Goal: Task Accomplishment & Management: Manage account settings

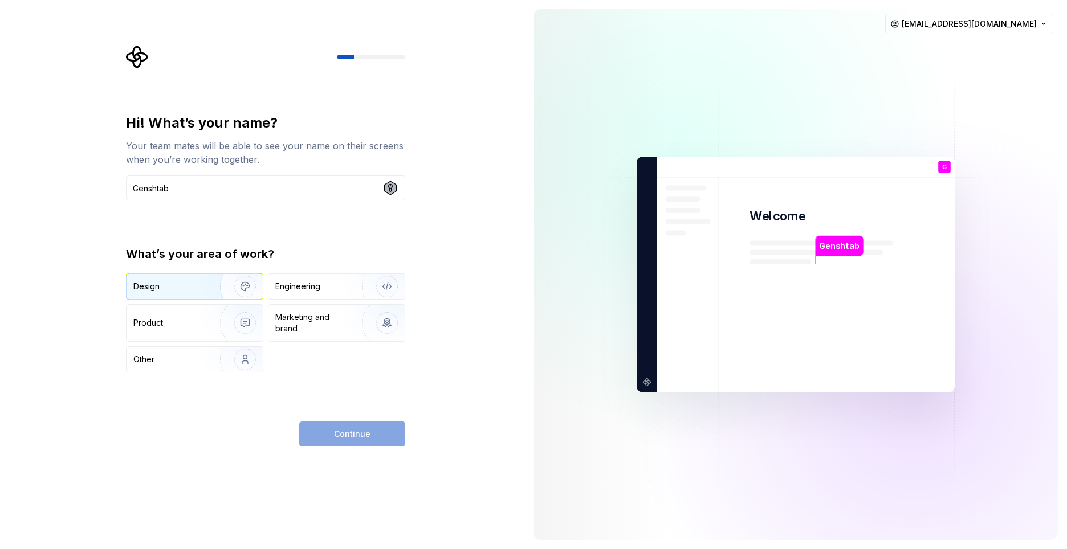
type input "Genshtab"
click at [180, 284] on div "Design" at bounding box center [169, 286] width 72 height 11
click at [372, 430] on button "Continue" at bounding box center [352, 434] width 106 height 25
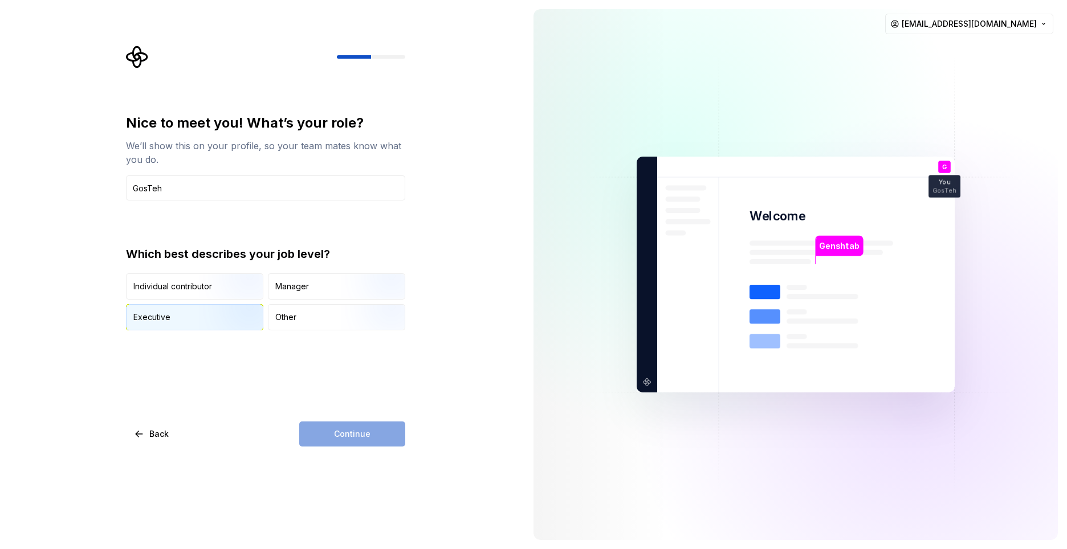
type input "GosTeh"
click at [179, 327] on div "Executive" at bounding box center [194, 317] width 136 height 25
click at [349, 428] on span "Continue" at bounding box center [352, 433] width 36 height 11
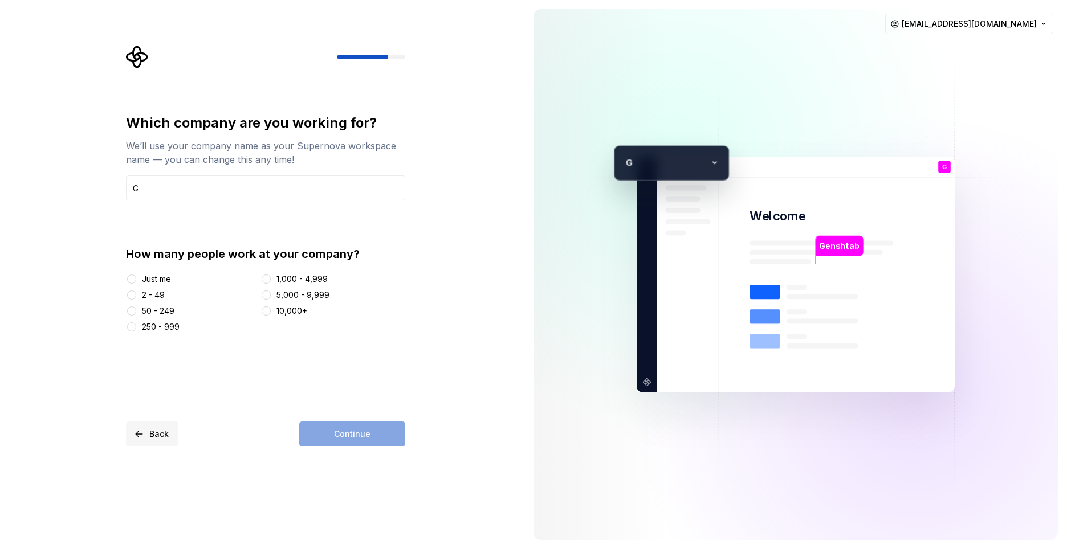
type input "G"
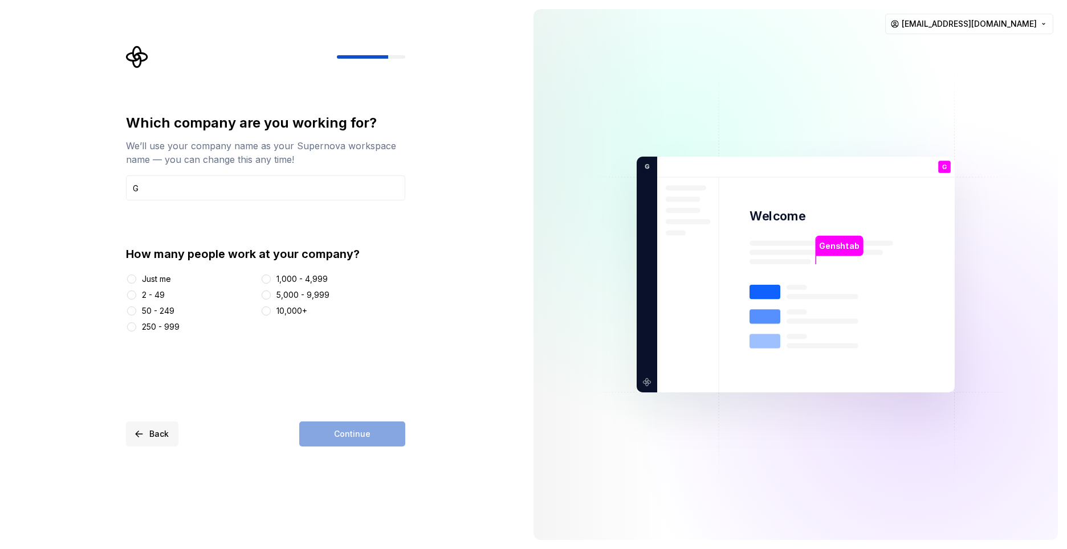
click at [150, 436] on span "Back" at bounding box center [158, 433] width 19 height 11
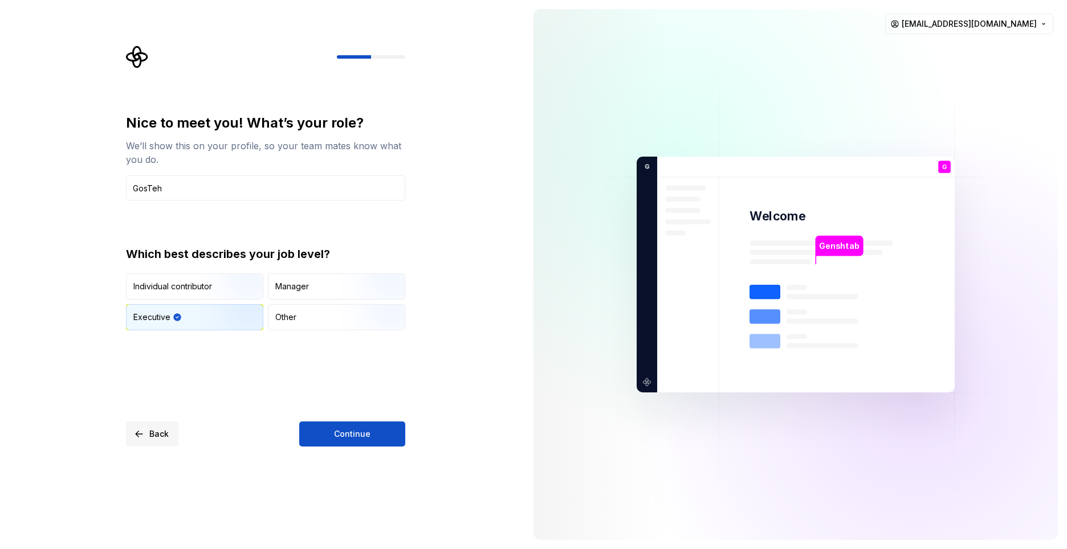
click at [150, 436] on span "Back" at bounding box center [158, 433] width 19 height 11
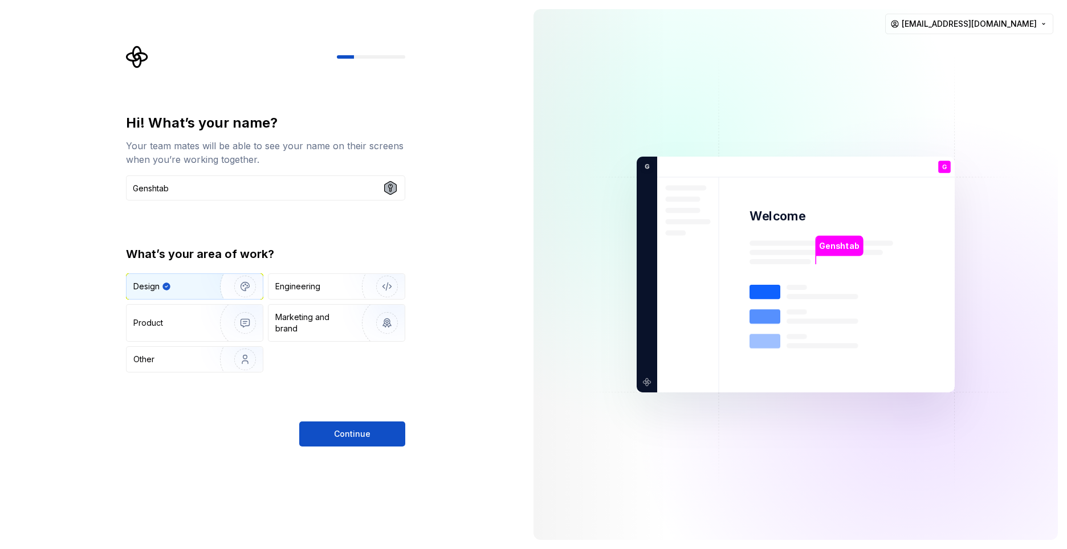
drag, startPoint x: 175, startPoint y: 187, endPoint x: 81, endPoint y: 187, distance: 94.0
click at [81, 187] on div "Hi! What’s your name? Your team mates will be able to see your name on their sc…" at bounding box center [262, 274] width 524 height 549
drag, startPoint x: 138, startPoint y: 187, endPoint x: 123, endPoint y: 188, distance: 15.4
click at [123, 188] on div "Hi! What’s your name? Your team mates will be able to see your name on their sc…" at bounding box center [269, 246] width 300 height 401
type input "[PERSON_NAME]"
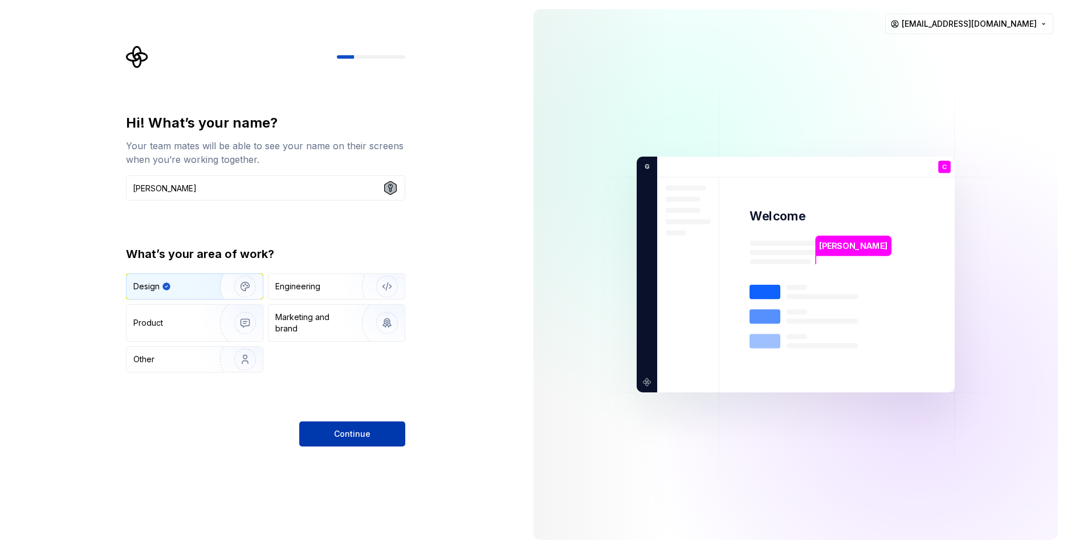
click at [351, 440] on button "Continue" at bounding box center [352, 434] width 106 height 25
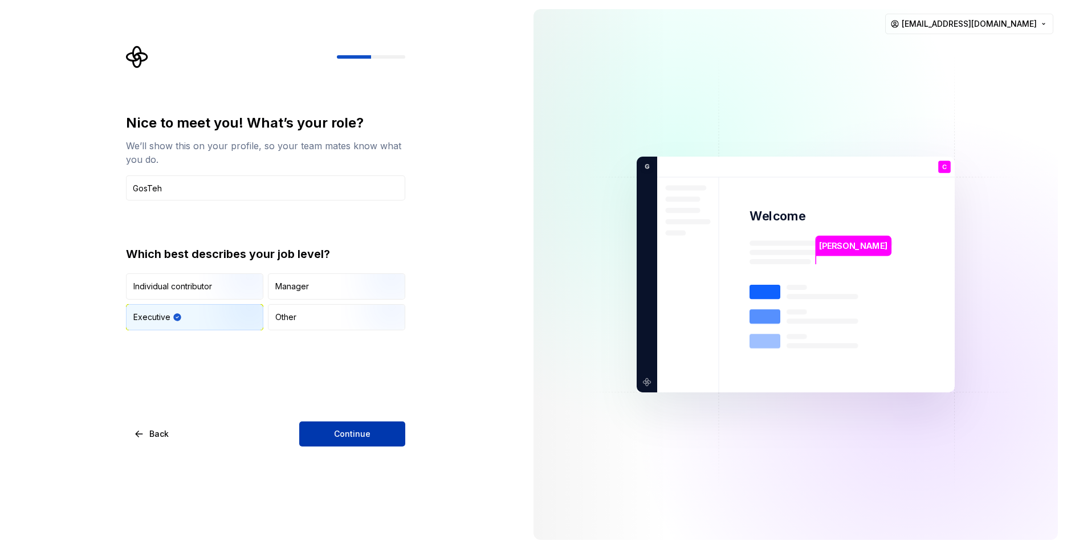
click at [351, 440] on button "Continue" at bounding box center [352, 434] width 106 height 25
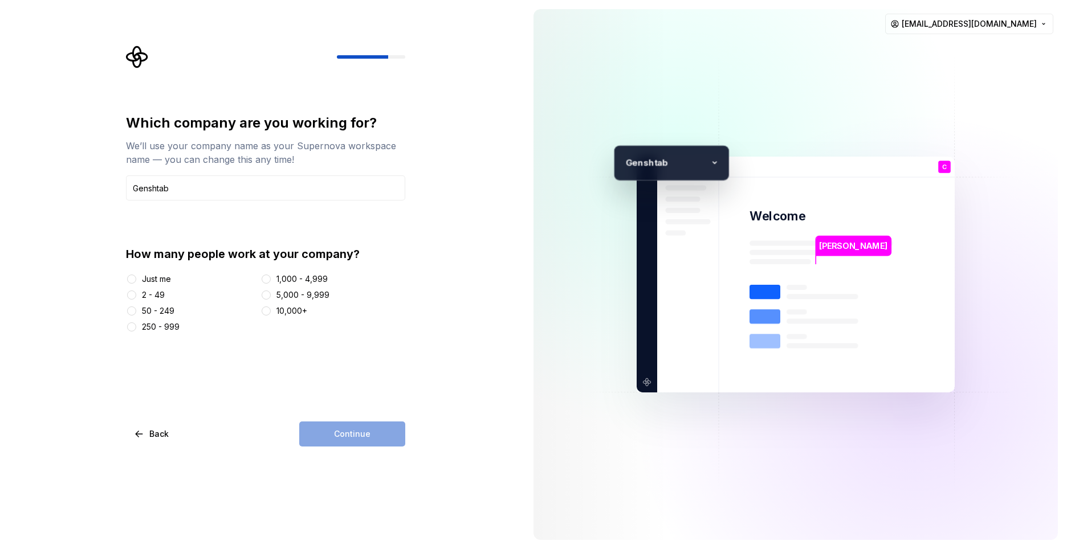
type input "Genshtab"
click at [143, 295] on div "2 - 49" at bounding box center [153, 294] width 23 height 11
click at [136, 295] on button "2 - 49" at bounding box center [131, 295] width 9 height 9
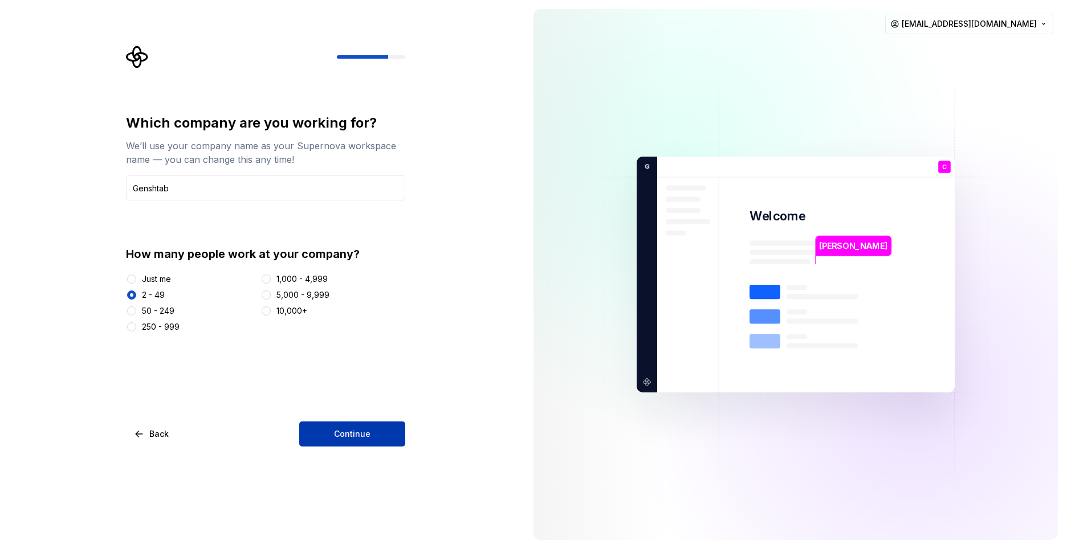
click at [360, 431] on span "Continue" at bounding box center [352, 433] width 36 height 11
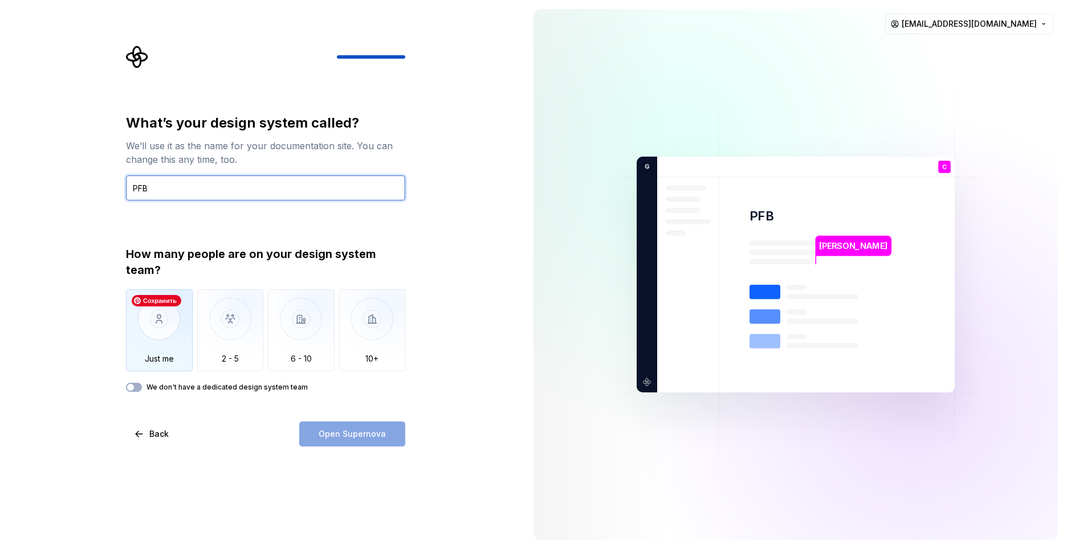
type input "PFB"
click at [159, 349] on img "button" at bounding box center [159, 327] width 67 height 76
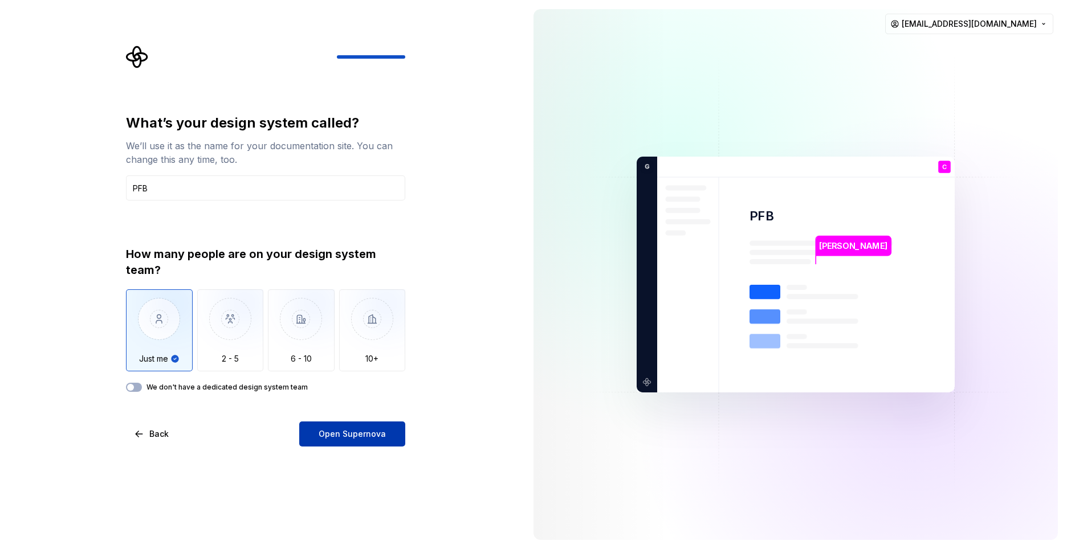
click at [349, 439] on span "Open Supernova" at bounding box center [352, 433] width 67 height 11
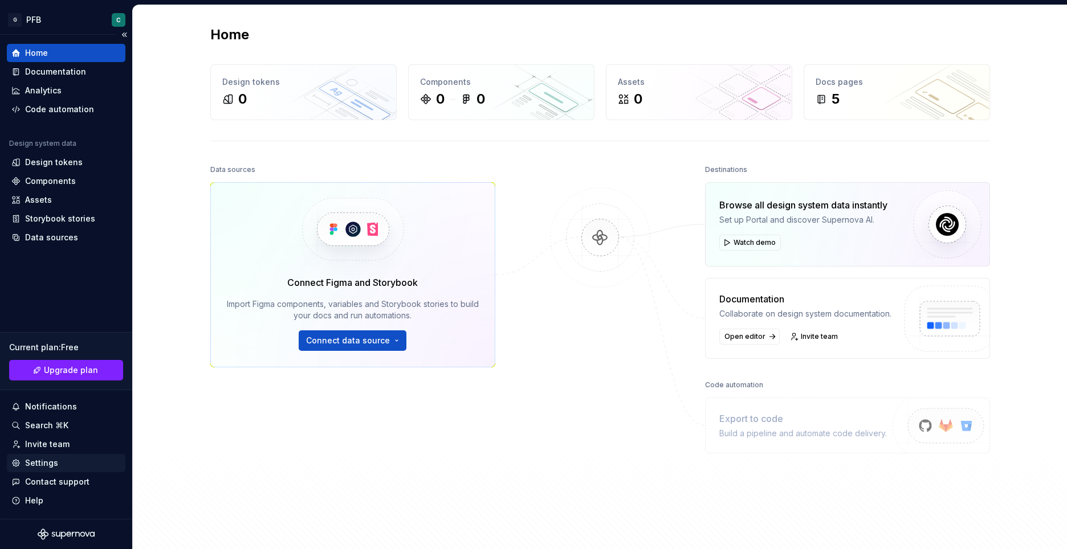
click at [44, 459] on div "Settings" at bounding box center [41, 463] width 33 height 11
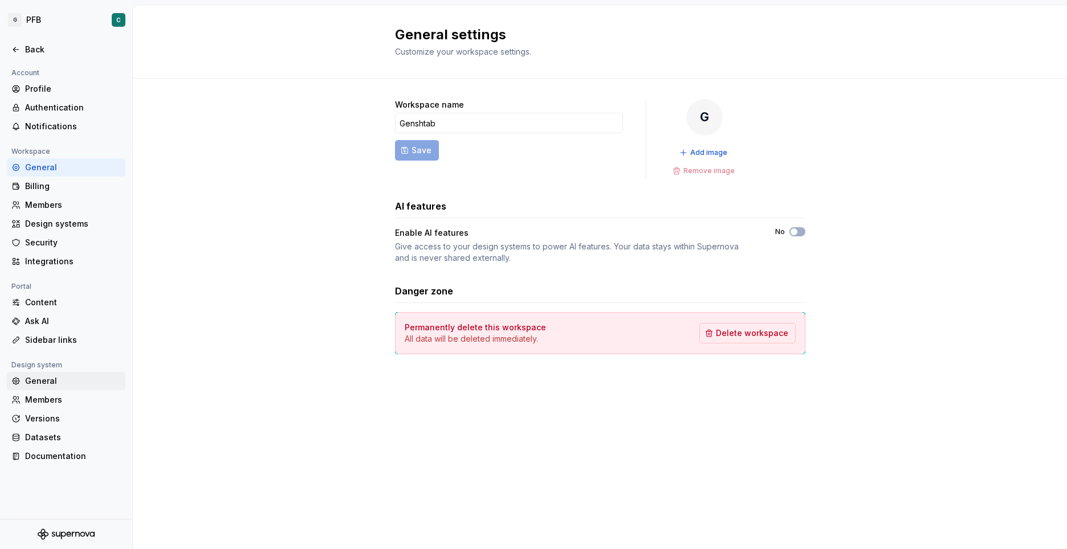
click at [33, 381] on div "General" at bounding box center [73, 381] width 96 height 11
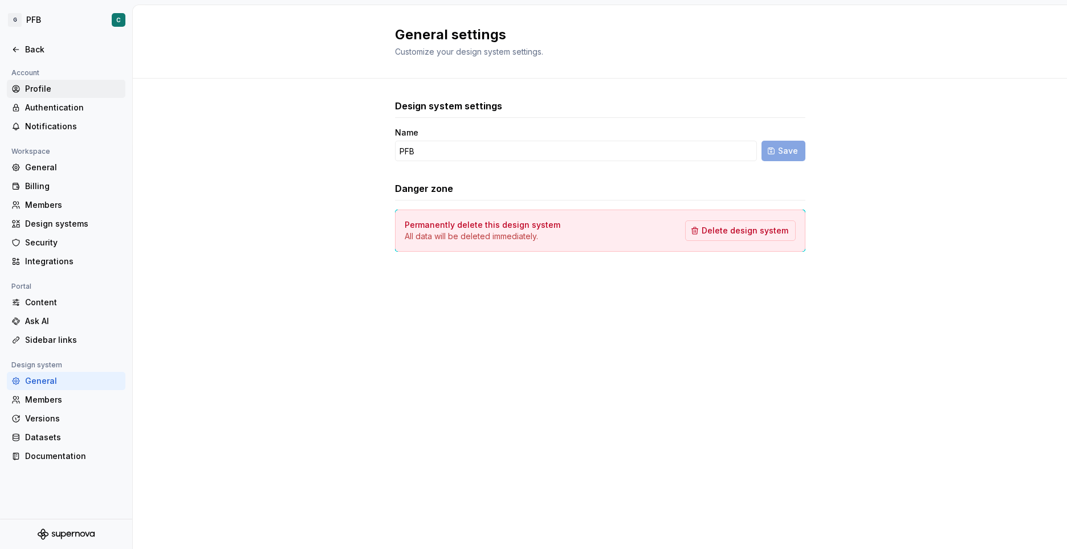
click at [29, 87] on div "Profile" at bounding box center [73, 88] width 96 height 11
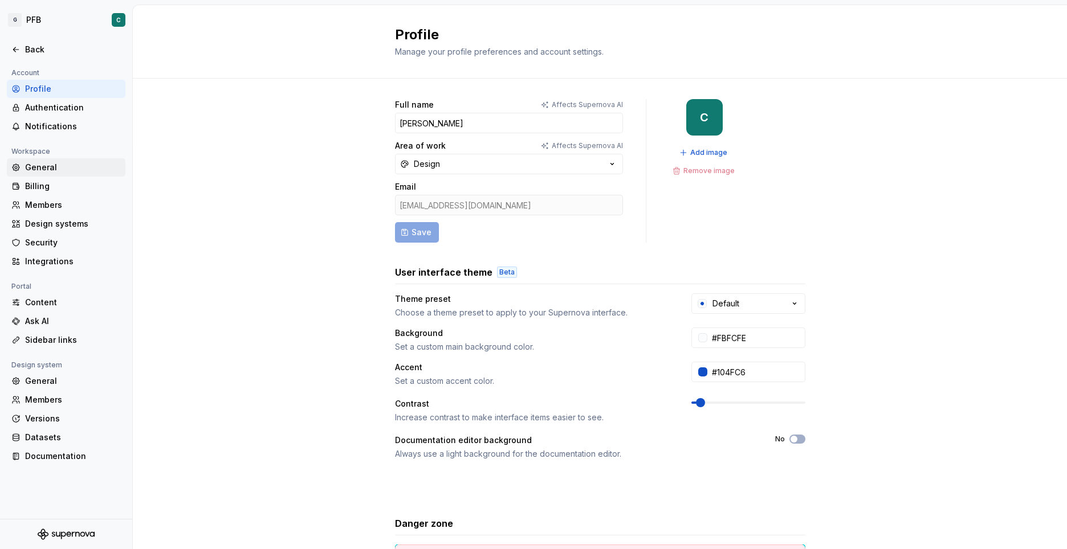
click at [31, 164] on div "General" at bounding box center [73, 167] width 96 height 11
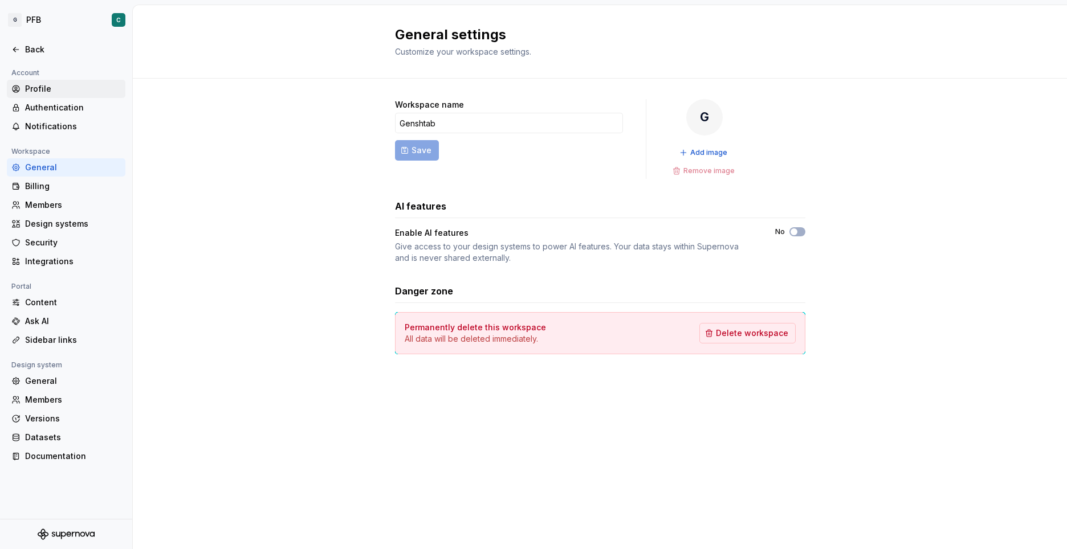
click at [40, 81] on div "Profile" at bounding box center [66, 89] width 119 height 18
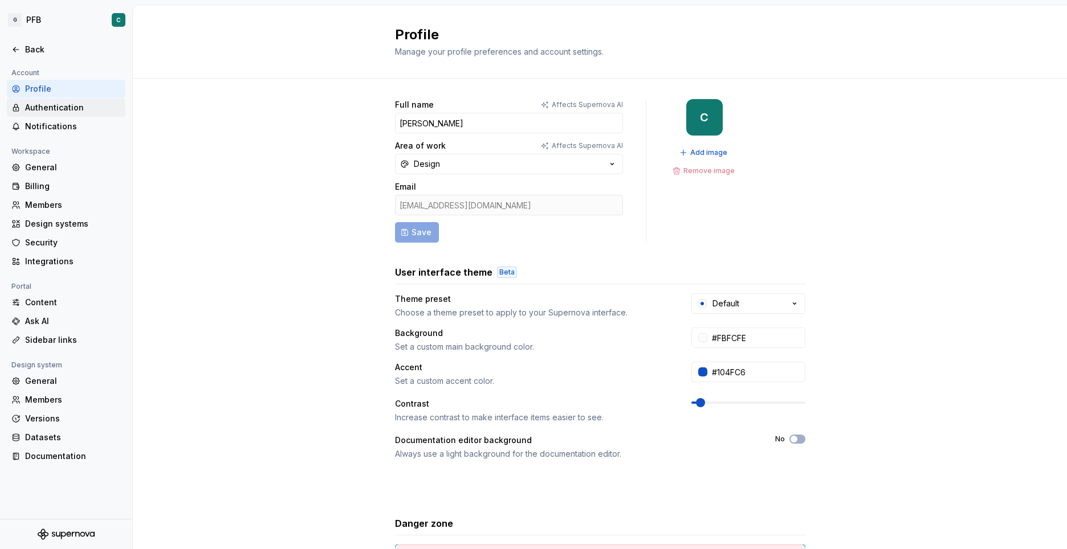
click at [38, 108] on div "Authentication" at bounding box center [73, 107] width 96 height 11
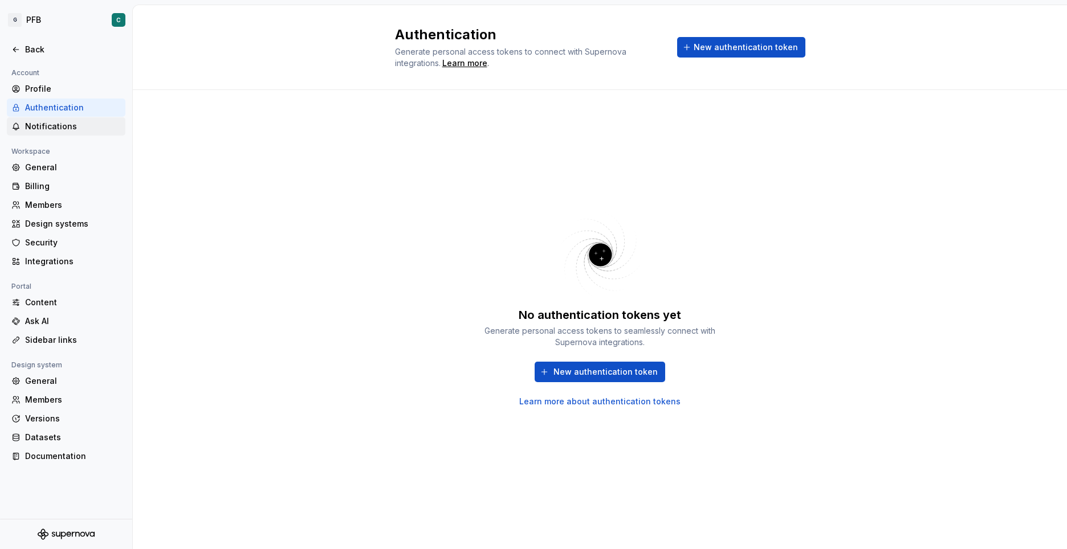
click at [36, 125] on div "Notifications" at bounding box center [73, 126] width 96 height 11
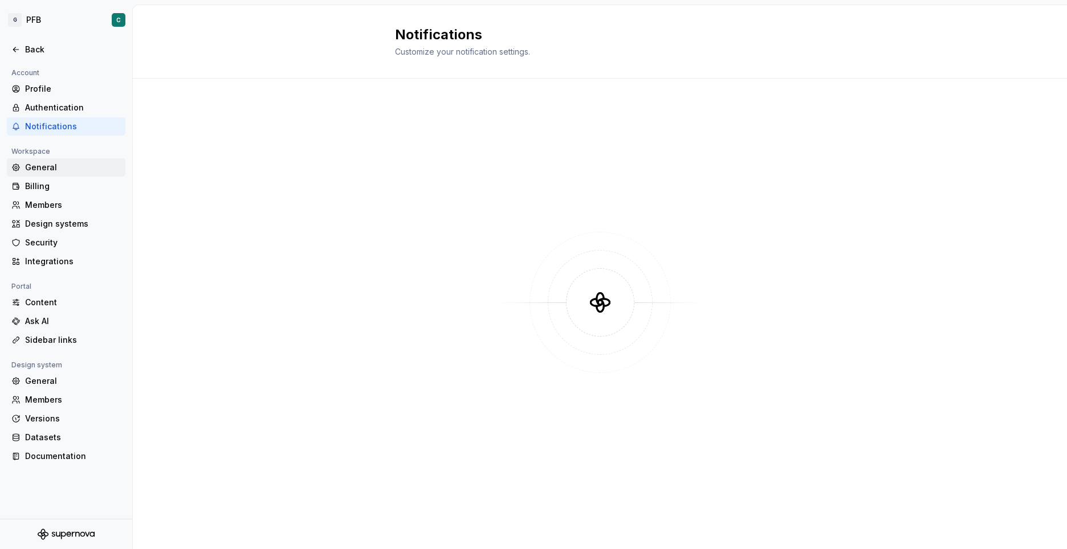
click at [37, 170] on div "General" at bounding box center [73, 167] width 96 height 11
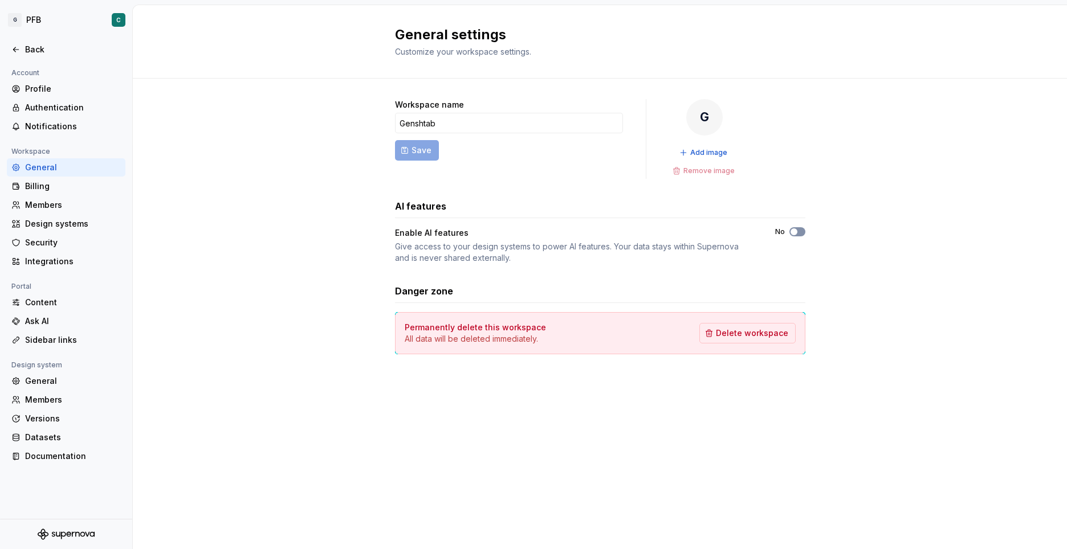
click at [800, 229] on button "No" at bounding box center [797, 231] width 16 height 9
click at [44, 82] on div "Profile" at bounding box center [66, 89] width 119 height 18
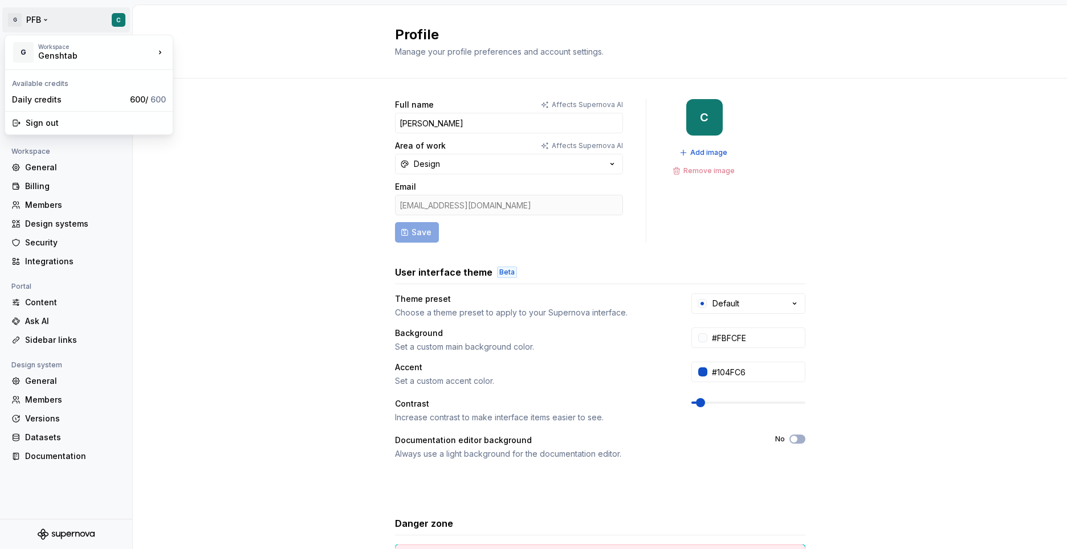
click at [40, 19] on html "G PFB C Back Account Profile Authentication Notifications Workspace General Bil…" at bounding box center [533, 274] width 1067 height 549
click at [228, 129] on html "G PFB C Back Account Profile Authentication Notifications Workspace General Bil…" at bounding box center [533, 274] width 1067 height 549
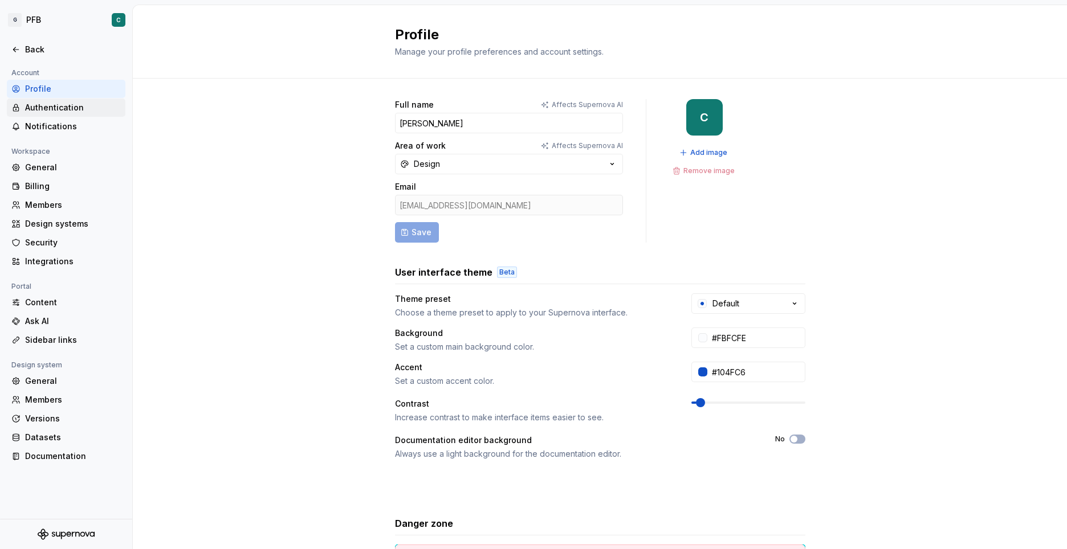
click at [46, 109] on div "Authentication" at bounding box center [73, 107] width 96 height 11
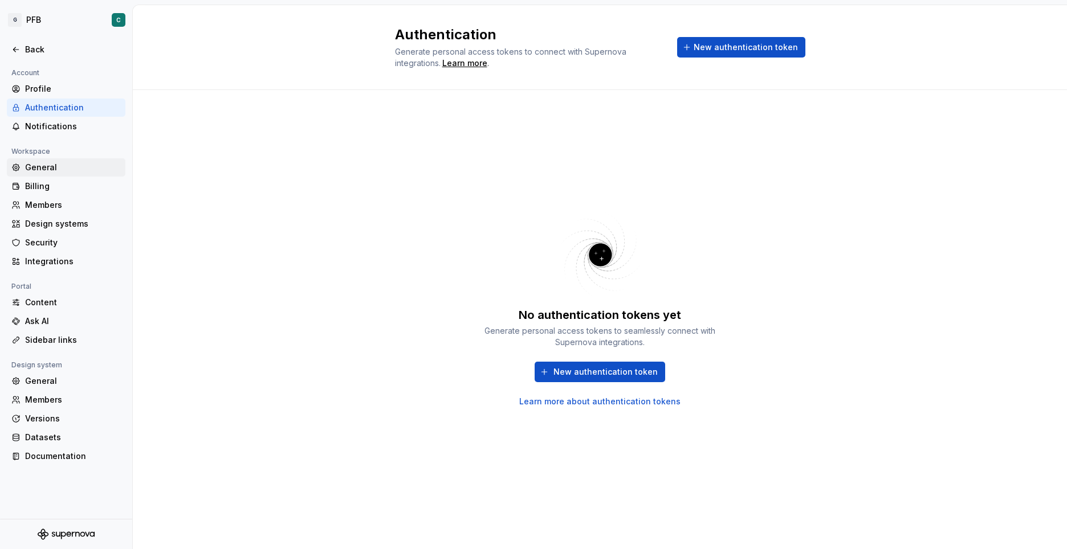
click at [35, 170] on div "General" at bounding box center [73, 167] width 96 height 11
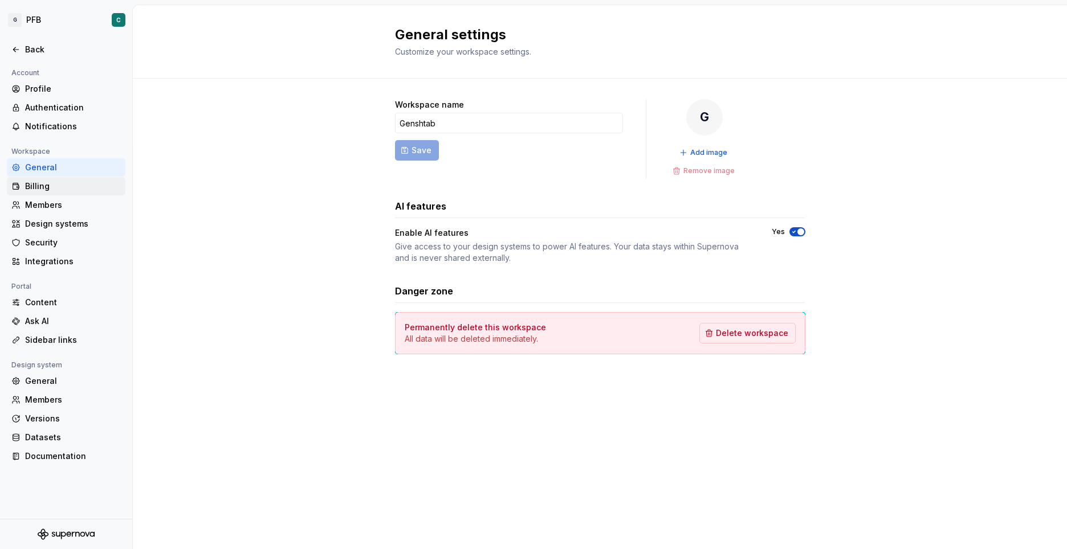
click at [32, 185] on div "Billing" at bounding box center [73, 186] width 96 height 11
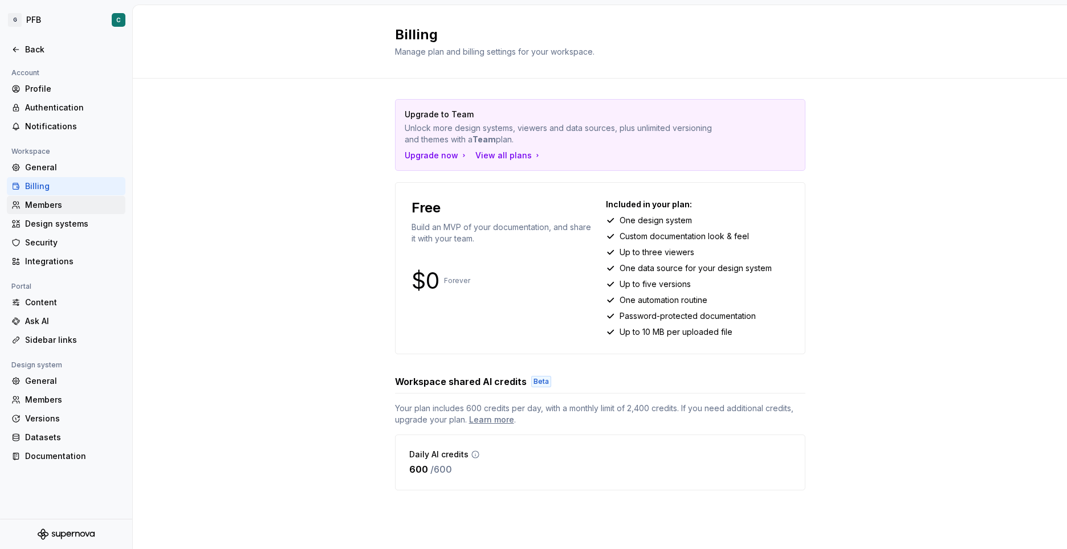
click at [58, 201] on div "Members" at bounding box center [73, 204] width 96 height 11
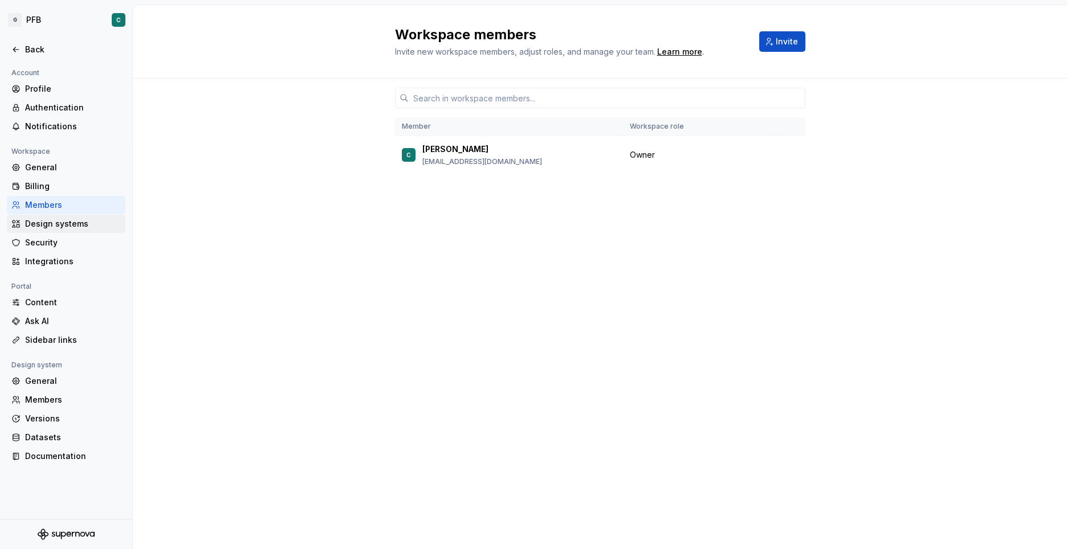
click at [44, 227] on div "Design systems" at bounding box center [73, 223] width 96 height 11
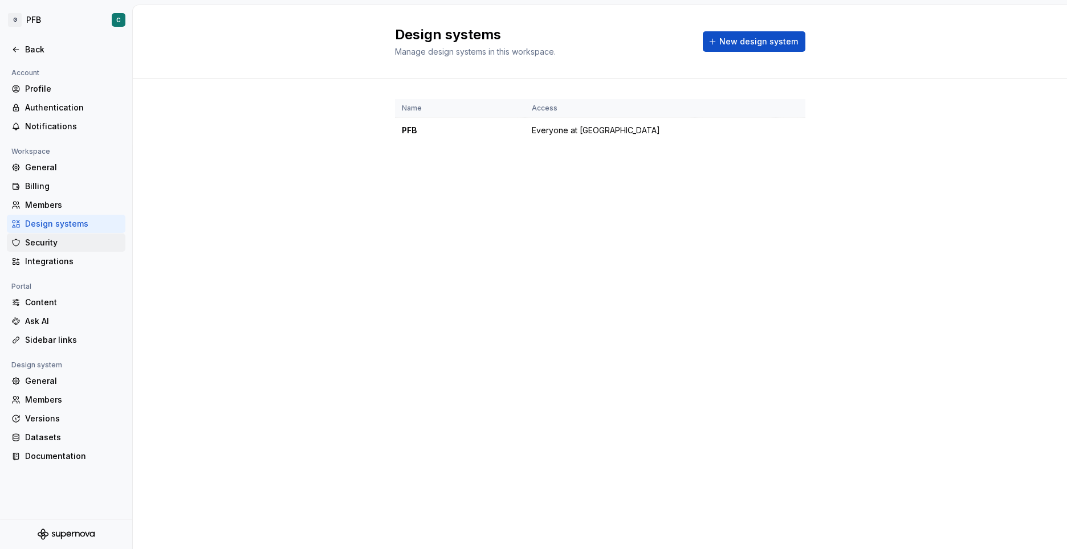
click at [41, 243] on div "Security" at bounding box center [73, 242] width 96 height 11
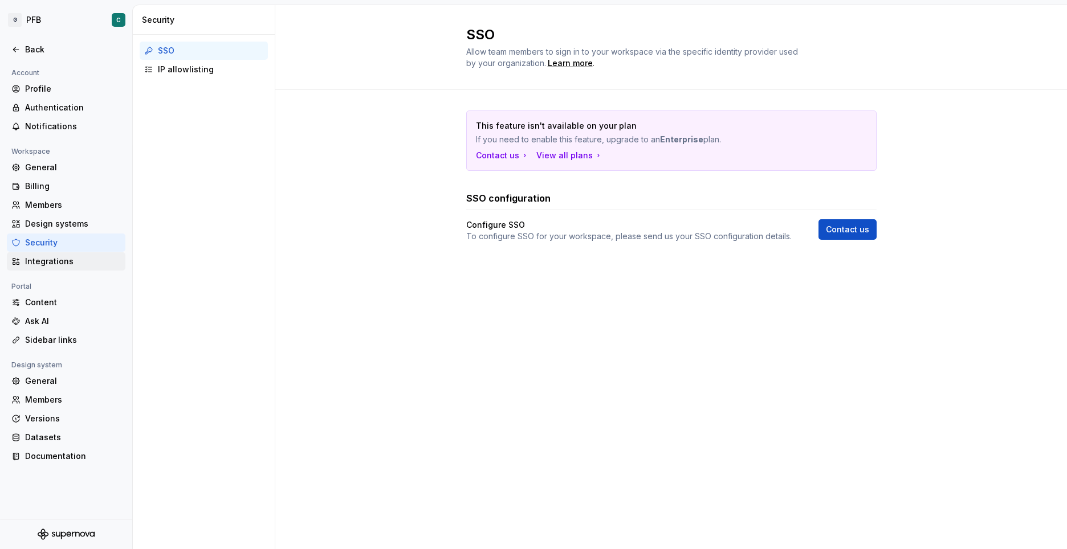
click at [37, 263] on div "Integrations" at bounding box center [73, 261] width 96 height 11
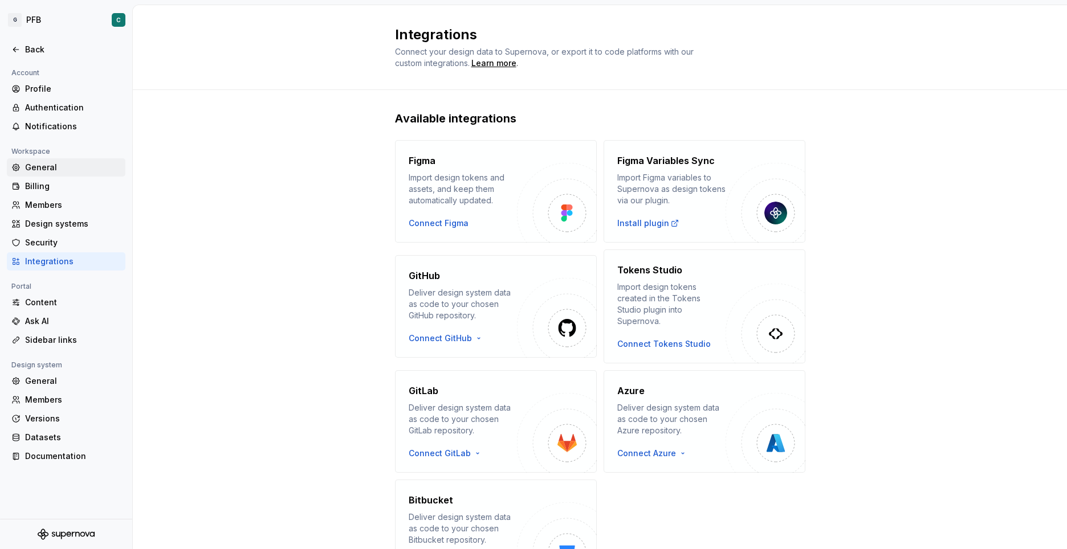
click at [47, 165] on div "General" at bounding box center [73, 167] width 96 height 11
